Goal: Task Accomplishment & Management: Manage account settings

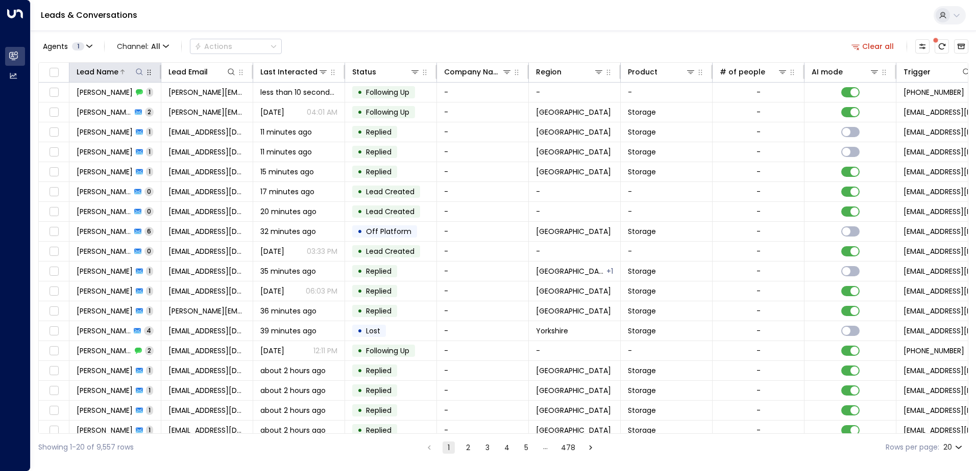
click at [139, 71] on icon at bounding box center [139, 72] width 8 height 8
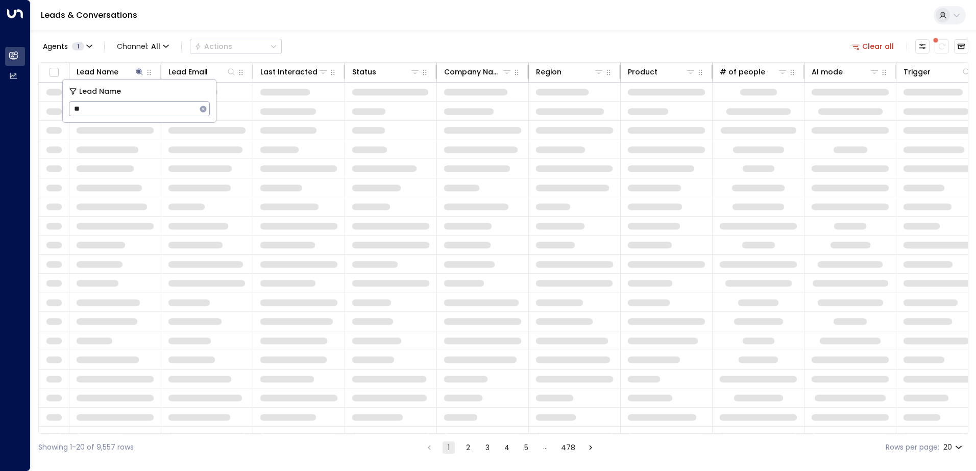
type input "**"
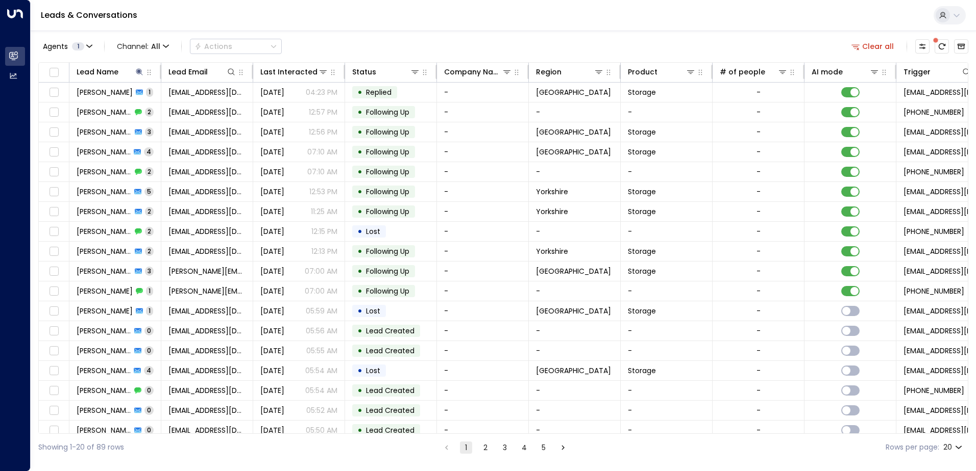
click at [297, 45] on div "Agents 1 Channel: All Actions Clear all" at bounding box center [503, 46] width 930 height 21
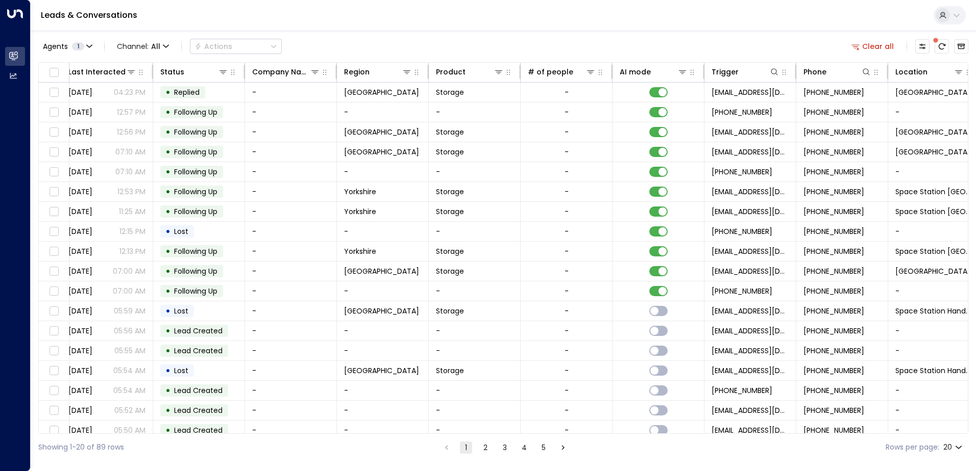
scroll to position [0, 208]
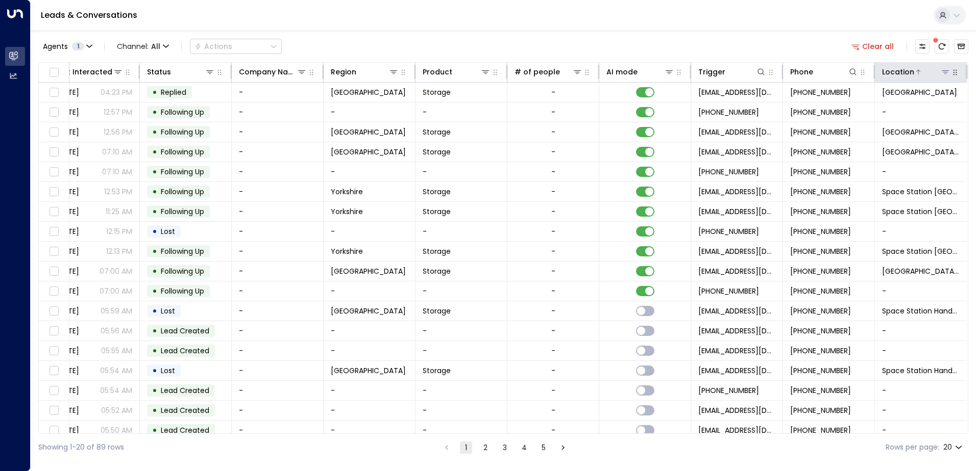
click at [936, 76] on div at bounding box center [932, 72] width 36 height 10
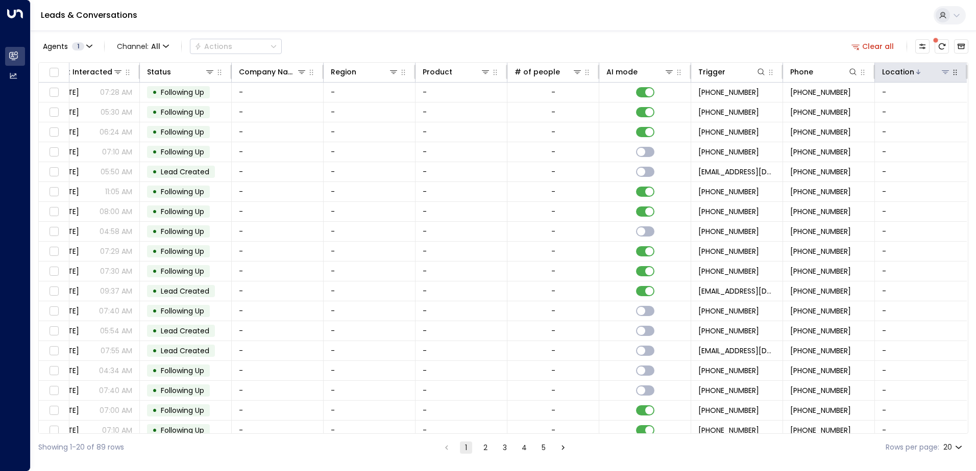
click at [936, 76] on div at bounding box center [932, 72] width 36 height 10
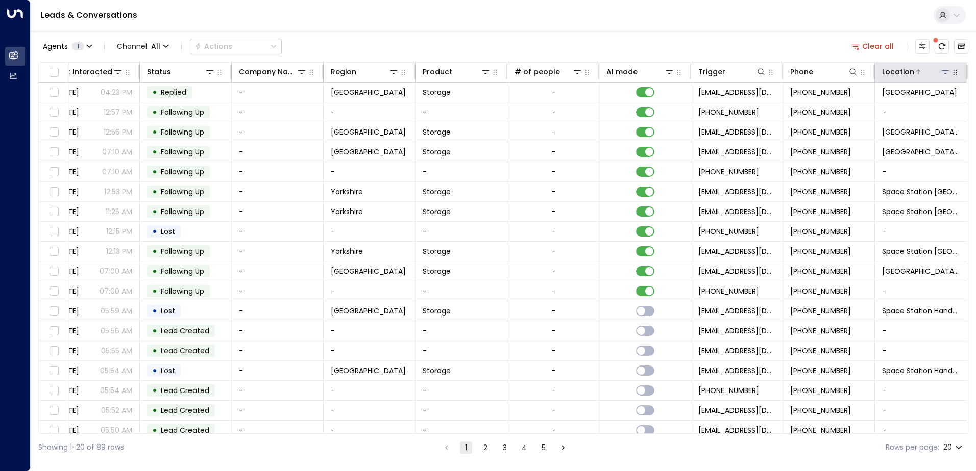
click at [936, 73] on div at bounding box center [932, 72] width 36 height 10
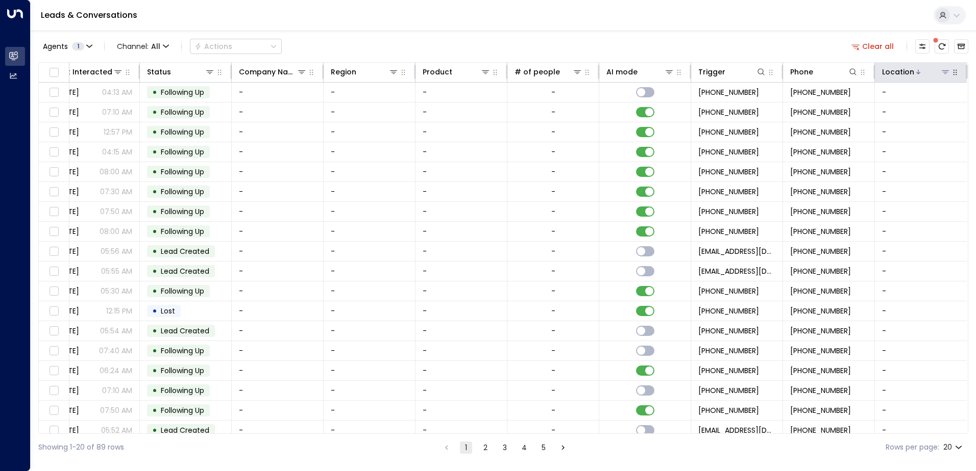
click at [936, 73] on div at bounding box center [932, 72] width 36 height 10
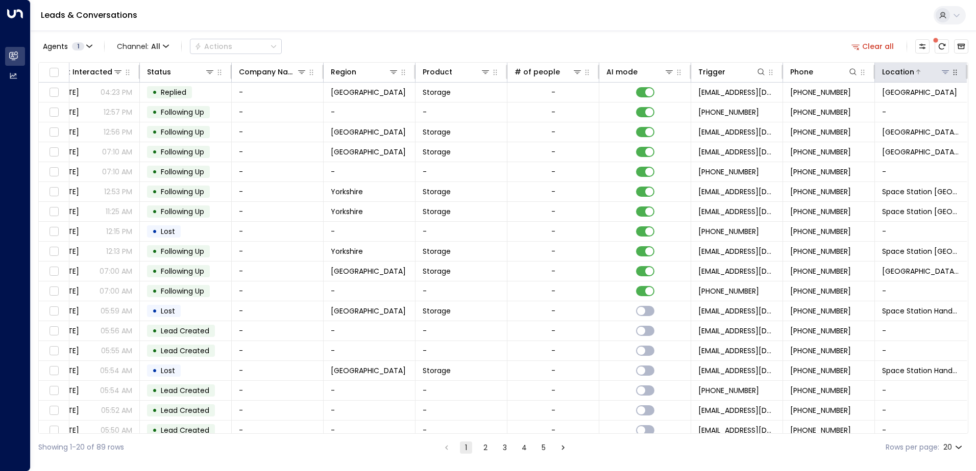
click at [896, 73] on div "Location" at bounding box center [898, 72] width 32 height 12
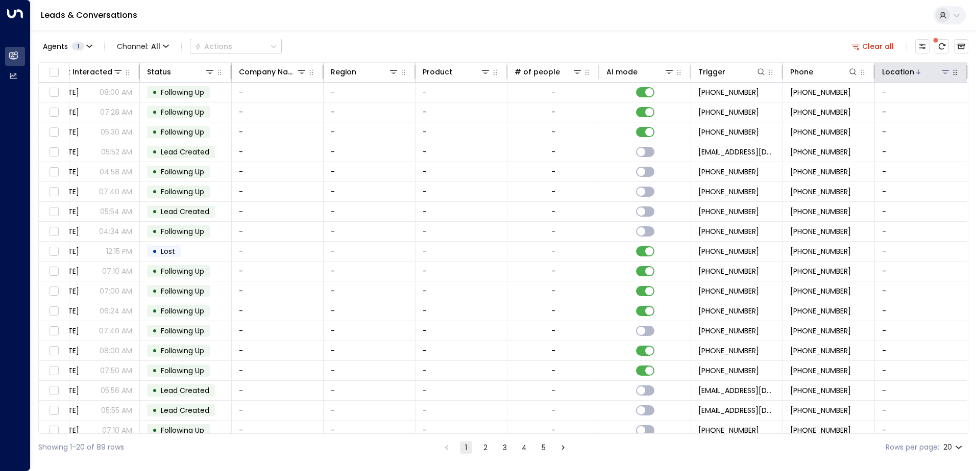
click at [914, 75] on div at bounding box center [932, 72] width 36 height 10
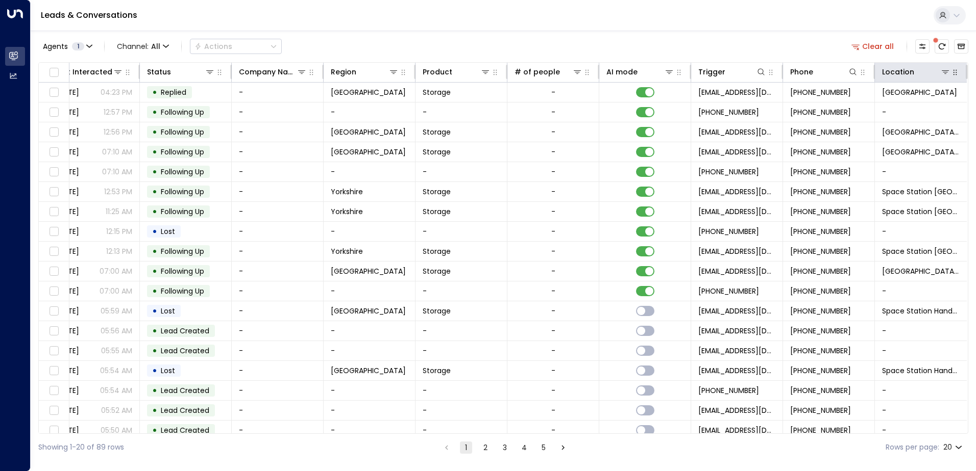
click at [954, 74] on icon "button" at bounding box center [955, 72] width 8 height 8
drag, startPoint x: 954, startPoint y: 74, endPoint x: 890, endPoint y: 62, distance: 65.0
click at [890, 62] on div "Agents 1 Channel: All Actions Clear all Lead Name Lead Email Last Interacted St…" at bounding box center [503, 246] width 930 height 431
click at [907, 74] on div "Location" at bounding box center [898, 72] width 32 height 12
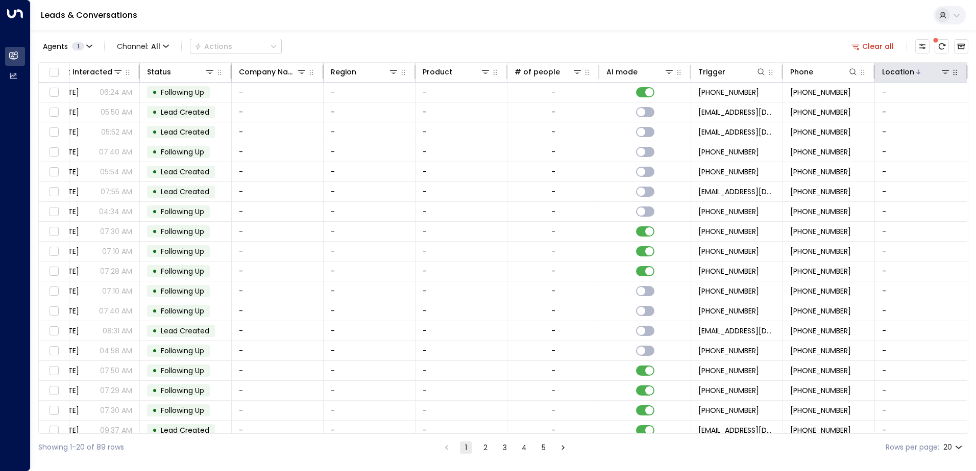
click at [953, 76] on icon "button" at bounding box center [955, 72] width 8 height 8
click at [954, 74] on icon "button" at bounding box center [955, 72] width 8 height 8
click at [963, 92] on div "Lead Name Lead Email Last Interacted Status Company Name Region Product # of pe…" at bounding box center [503, 248] width 930 height 372
